Goal: Task Accomplishment & Management: Use online tool/utility

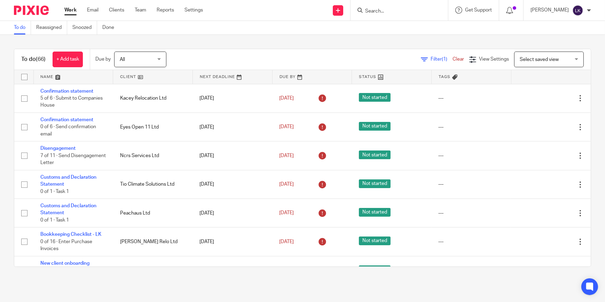
click at [390, 11] on input "Search" at bounding box center [395, 11] width 63 height 6
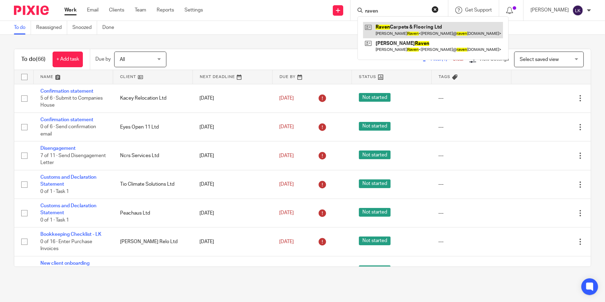
type input "raven"
click at [391, 24] on link at bounding box center [433, 30] width 140 height 16
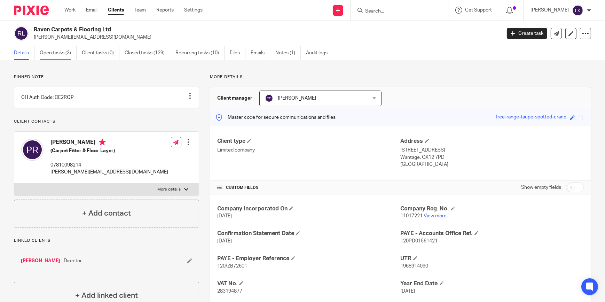
click at [55, 56] on link "Open tasks (3)" at bounding box center [58, 53] width 37 height 14
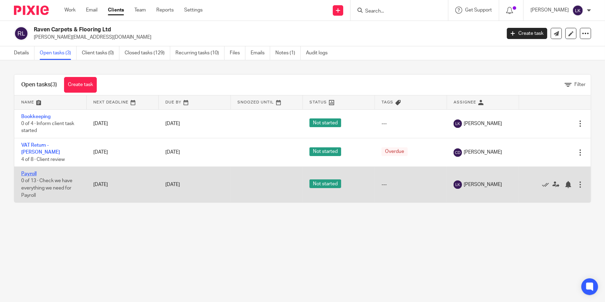
click at [27, 171] on link "Payroll" at bounding box center [28, 173] width 15 height 5
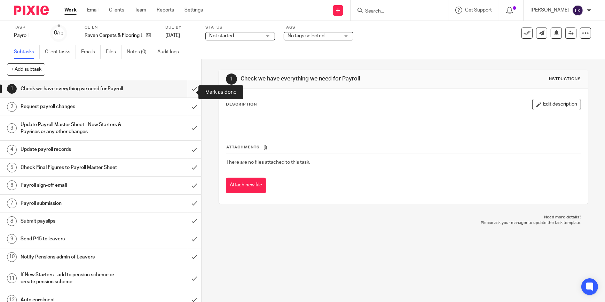
click at [188, 92] on input "submit" at bounding box center [100, 88] width 201 height 17
click at [190, 115] on input "submit" at bounding box center [100, 106] width 201 height 17
click at [188, 131] on input "submit" at bounding box center [100, 128] width 201 height 25
click at [189, 149] on input "submit" at bounding box center [100, 149] width 201 height 17
click at [185, 175] on input "submit" at bounding box center [100, 167] width 201 height 17
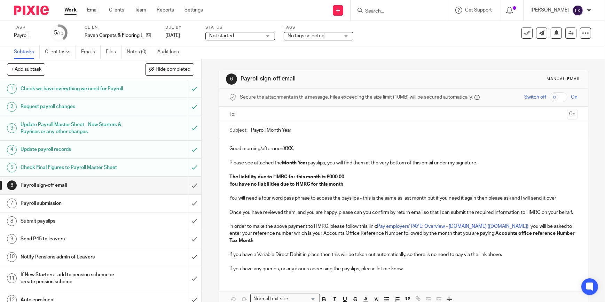
click at [328, 114] on input "text" at bounding box center [403, 114] width 322 height 8
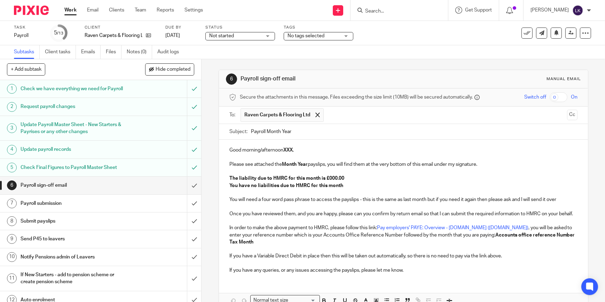
drag, startPoint x: 267, startPoint y: 132, endPoint x: 339, endPoint y: 131, distance: 72.1
click at [339, 131] on input "Payroll Month Year" at bounding box center [414, 132] width 327 height 16
type input "Payroll August 2025 - Raven Carpet & Flooring Ltd"
click at [268, 151] on p "Good morning/afternoon XXX ," at bounding box center [403, 150] width 348 height 7
click at [252, 150] on p "Good morning/afternoon XXX ," at bounding box center [403, 150] width 348 height 7
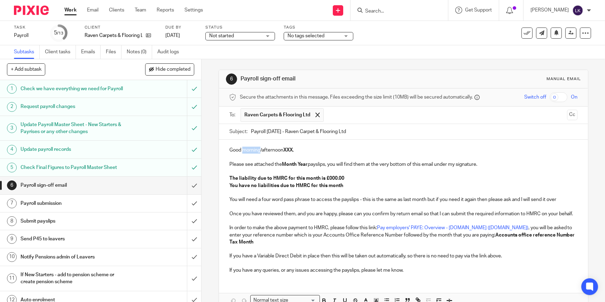
click at [252, 150] on p "Good morning/afternoon XXX ," at bounding box center [403, 150] width 348 height 7
click at [290, 162] on strong "Month Year" at bounding box center [295, 164] width 26 height 5
click at [330, 176] on strong "The liability due to HMRC for this month is £000.00" at bounding box center [286, 178] width 115 height 5
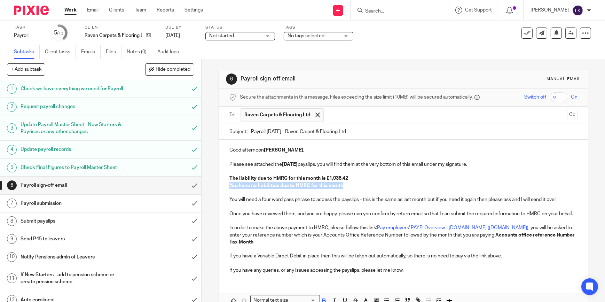
drag, startPoint x: 332, startPoint y: 185, endPoint x: 226, endPoint y: 185, distance: 106.5
click at [226, 185] on div "Good afternoon Paul , Please see attached the August 2025 payslips, you will fi…" at bounding box center [403, 209] width 369 height 139
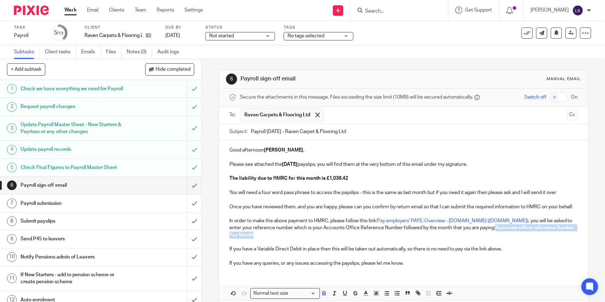
drag, startPoint x: 436, startPoint y: 244, endPoint x: 470, endPoint y: 236, distance: 34.9
click at [470, 236] on p "In order to make the above payment to HMRC, please follow this link: Pay employ…" at bounding box center [403, 227] width 348 height 21
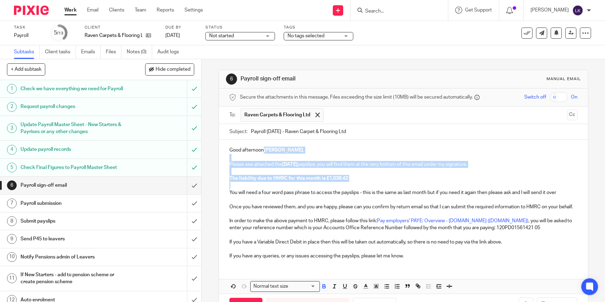
drag, startPoint x: 412, startPoint y: 186, endPoint x: 261, endPoint y: 148, distance: 155.6
click at [261, 148] on div "Good afternoon Paul , Please see attached the August 2025 payslips, you will fi…" at bounding box center [403, 202] width 369 height 125
click at [321, 289] on icon "button" at bounding box center [324, 286] width 6 height 6
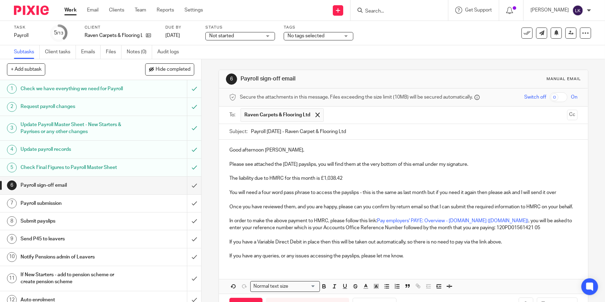
drag, startPoint x: 323, startPoint y: 249, endPoint x: 465, endPoint y: 157, distance: 169.7
click at [323, 245] on p "If you have a Variable Direct Debit in place then this will be taken out automa…" at bounding box center [403, 241] width 348 height 7
click at [550, 96] on input "checkbox" at bounding box center [559, 97] width 18 height 10
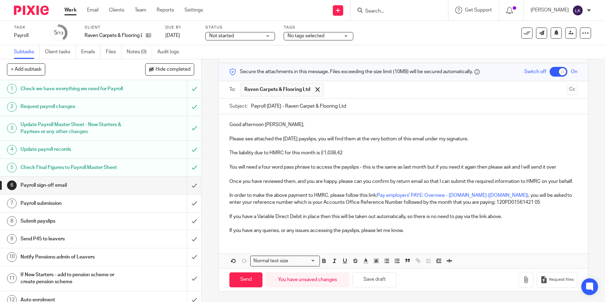
scroll to position [32, 0]
click at [523, 279] on icon "button" at bounding box center [526, 279] width 7 height 7
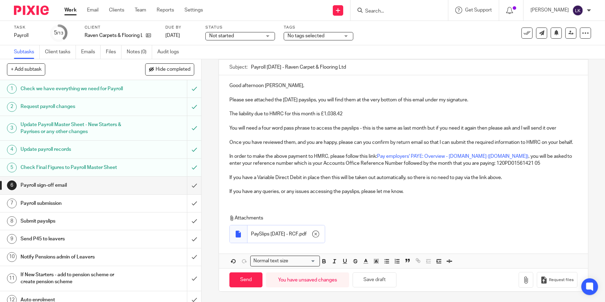
scroll to position [71, 0]
click at [244, 277] on input "Send" at bounding box center [245, 279] width 33 height 15
checkbox input "false"
type input "Sent"
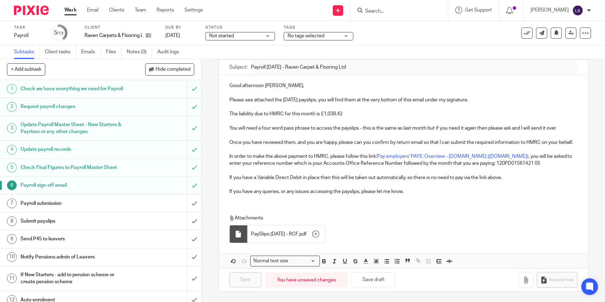
scroll to position [31, 0]
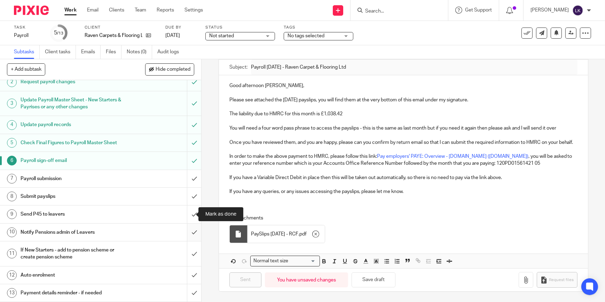
drag, startPoint x: 191, startPoint y: 215, endPoint x: 191, endPoint y: 227, distance: 12.5
click at [191, 215] on input "submit" at bounding box center [100, 213] width 201 height 17
click at [191, 230] on input "submit" at bounding box center [100, 231] width 201 height 17
click at [191, 249] on input "submit" at bounding box center [100, 253] width 201 height 25
click at [189, 268] on input "submit" at bounding box center [100, 274] width 201 height 17
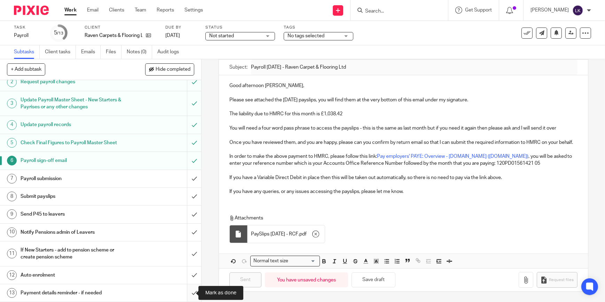
click at [188, 291] on input "submit" at bounding box center [100, 292] width 201 height 17
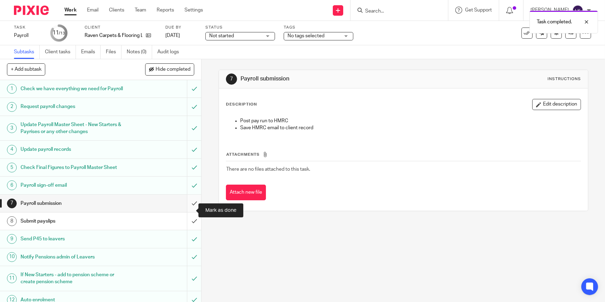
click at [188, 209] on input "submit" at bounding box center [100, 203] width 201 height 17
click at [191, 230] on input "submit" at bounding box center [100, 220] width 201 height 17
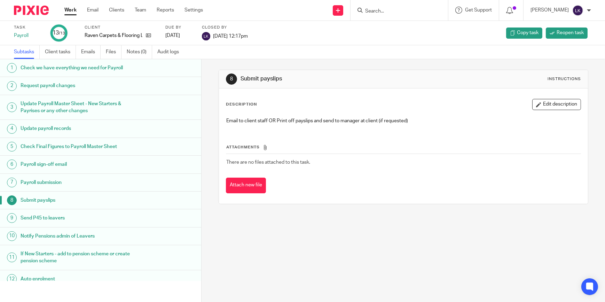
click at [391, 11] on input "Search" at bounding box center [395, 11] width 63 height 6
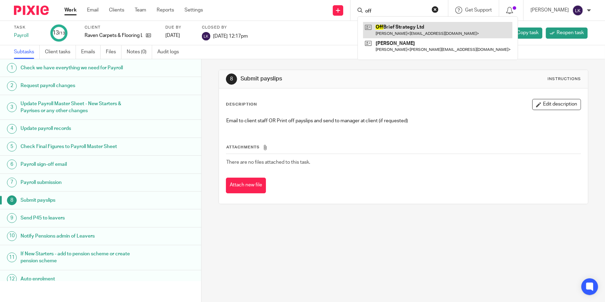
type input "off"
click at [395, 22] on link at bounding box center [437, 30] width 149 height 16
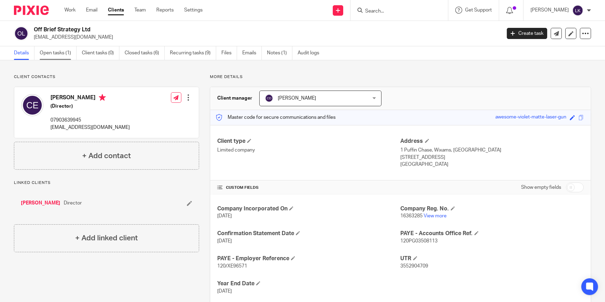
click at [68, 52] on link "Open tasks (1)" at bounding box center [58, 53] width 37 height 14
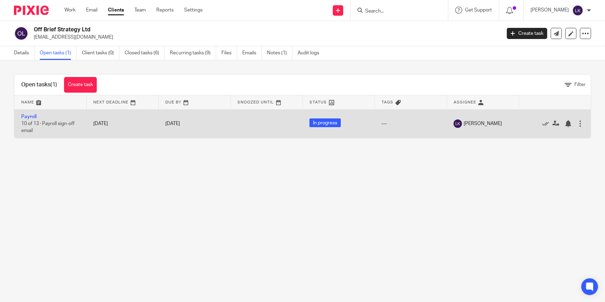
click at [37, 114] on td "Payroll 10 of 13 · Payroll sign-off email" at bounding box center [50, 123] width 72 height 29
click at [35, 115] on link "Payroll" at bounding box center [28, 116] width 15 height 5
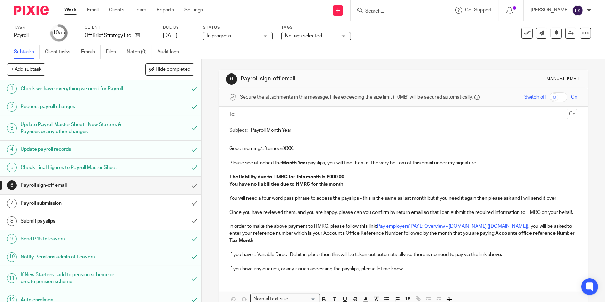
click at [337, 114] on input "text" at bounding box center [403, 114] width 322 height 8
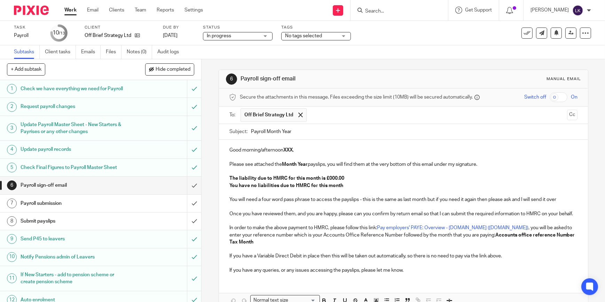
drag, startPoint x: 265, startPoint y: 131, endPoint x: 429, endPoint y: 129, distance: 164.0
click at [428, 129] on input "Payroll Month Year" at bounding box center [414, 132] width 327 height 16
type input "Payroll August 2025 - Off Brief Strategy Ltd"
click at [254, 151] on p "Good morning/afternoon XXX ," at bounding box center [403, 150] width 348 height 7
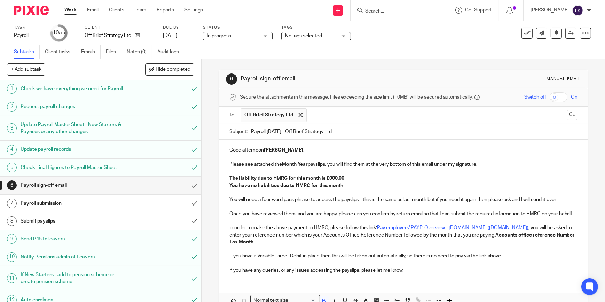
click at [284, 164] on strong "Month Year" at bounding box center [295, 164] width 26 height 5
drag, startPoint x: 342, startPoint y: 177, endPoint x: 217, endPoint y: 170, distance: 125.5
click at [219, 170] on div "Good afternoon Charlie , Please see attached the August 2025 payslips, you will…" at bounding box center [403, 209] width 369 height 139
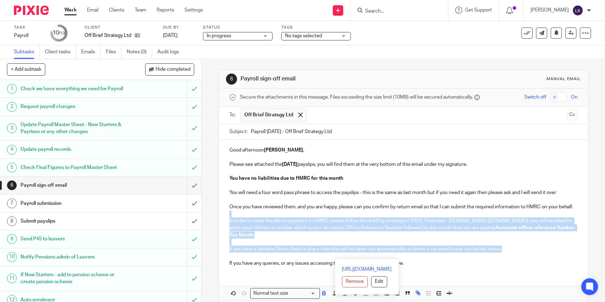
drag, startPoint x: 508, startPoint y: 257, endPoint x: 226, endPoint y: 219, distance: 284.2
click at [226, 219] on div "Good afternoon Charlie , Please see attached the August 2025 payslips, you will…" at bounding box center [403, 206] width 369 height 132
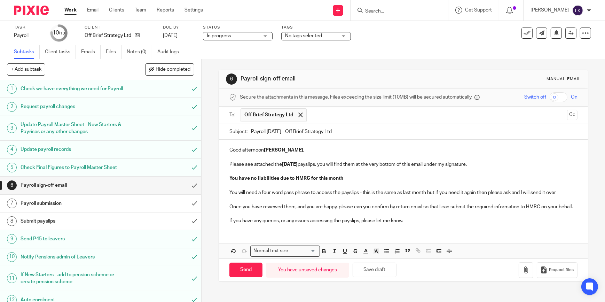
click at [287, 209] on p "Once you have reviewed them, and you are happy, please can you confirm by retur…" at bounding box center [403, 206] width 348 height 7
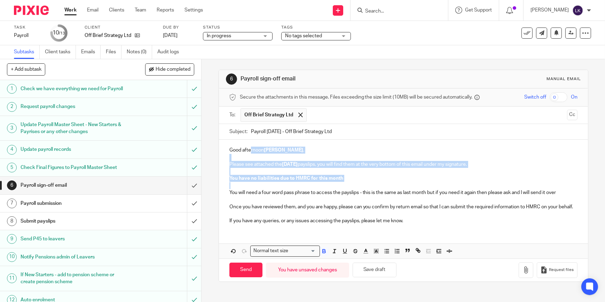
drag, startPoint x: 347, startPoint y: 182, endPoint x: 250, endPoint y: 147, distance: 104.2
click at [250, 147] on div "Good afternoon Charlie , Please see attached the August 2025 payslips, you will…" at bounding box center [403, 185] width 369 height 90
click at [323, 251] on icon "button" at bounding box center [324, 250] width 2 height 2
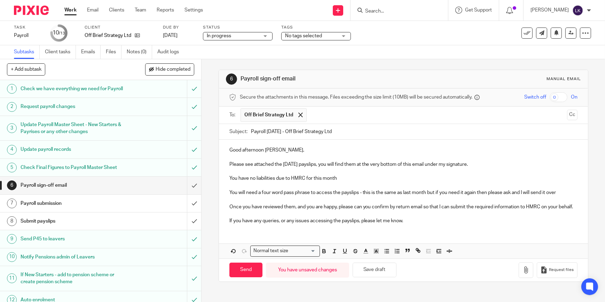
click at [340, 224] on p "If you have any queries, or any issues accessing the payslips, please let me kn…" at bounding box center [403, 220] width 348 height 7
click at [550, 95] on input "checkbox" at bounding box center [559, 97] width 18 height 10
click at [523, 273] on icon "button" at bounding box center [526, 269] width 7 height 7
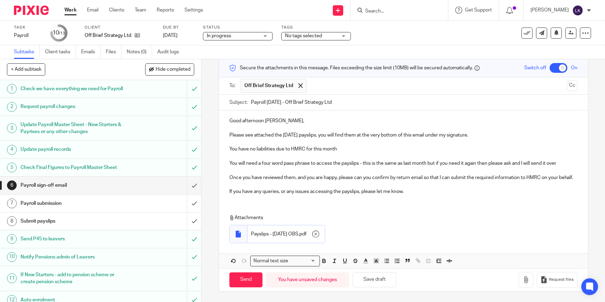
scroll to position [36, 0]
click at [243, 281] on input "Send" at bounding box center [245, 279] width 33 height 15
checkbox input "false"
type input "Sent"
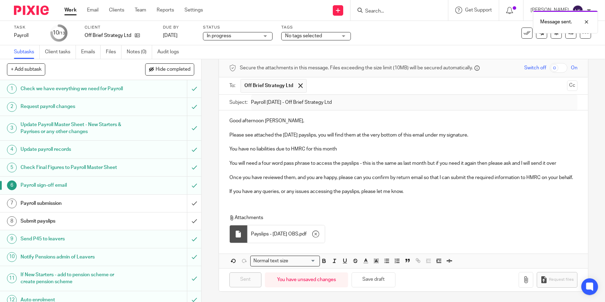
click at [66, 11] on link "Work" at bounding box center [70, 10] width 12 height 7
